Goal: Go to known website: Go to known website

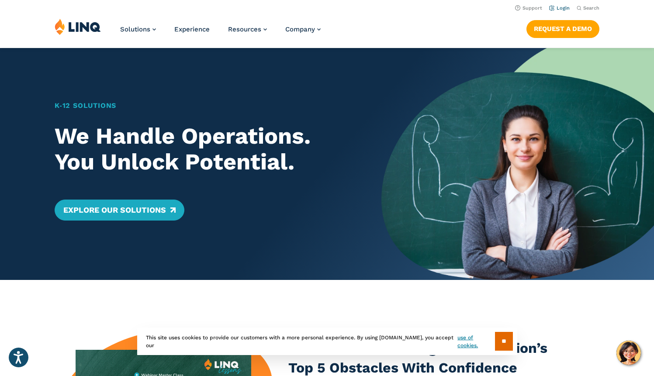
click at [562, 11] on li "Login" at bounding box center [559, 8] width 21 height 10
click at [564, 8] on link "Login" at bounding box center [559, 8] width 21 height 6
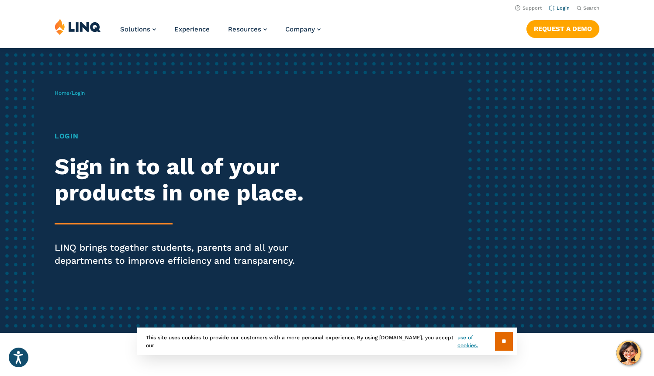
click at [566, 5] on link "Login" at bounding box center [559, 8] width 21 height 6
